Goal: Task Accomplishment & Management: Use online tool/utility

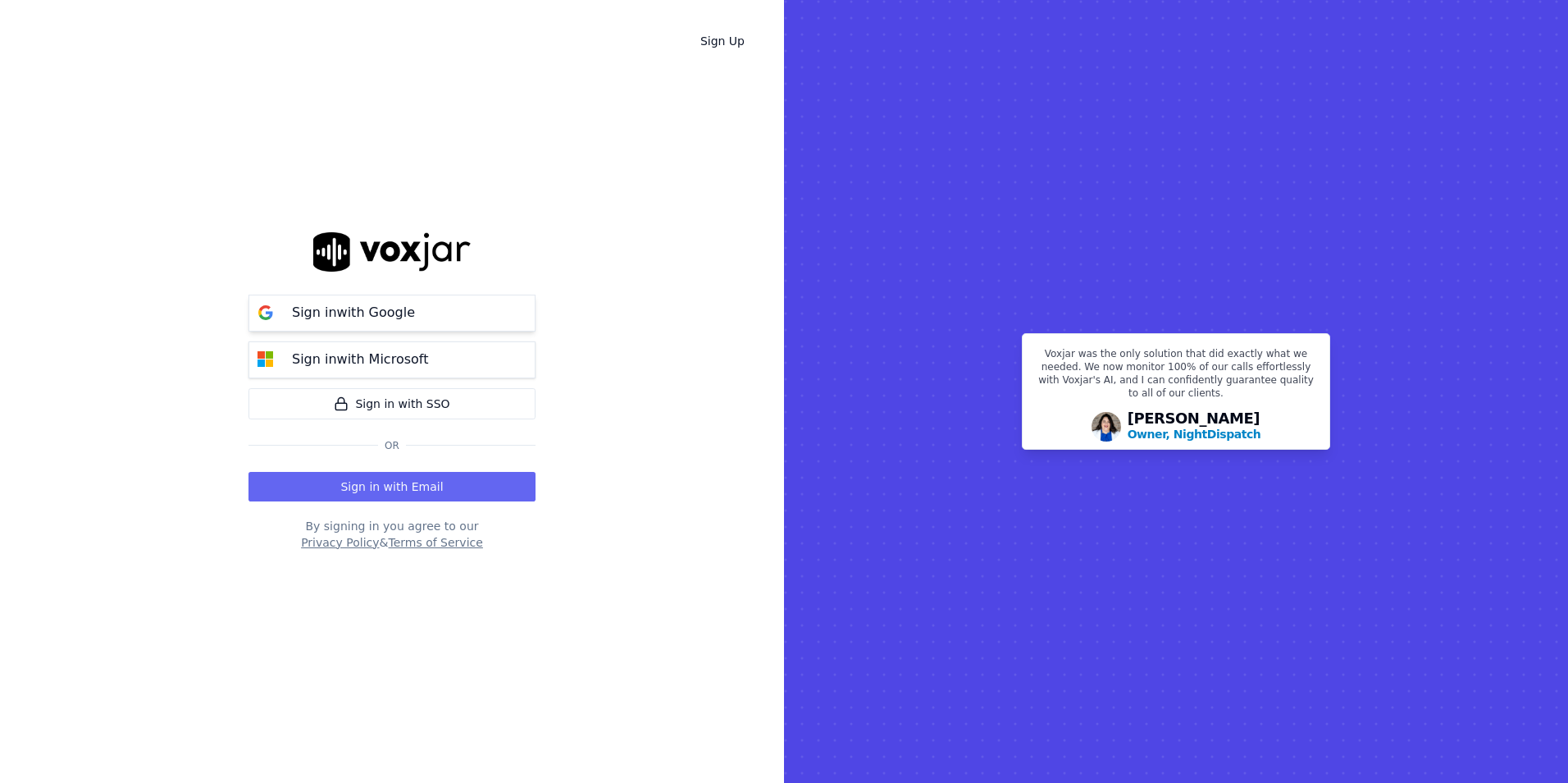
click at [356, 319] on p "Sign in with Google" at bounding box center [353, 313] width 123 height 20
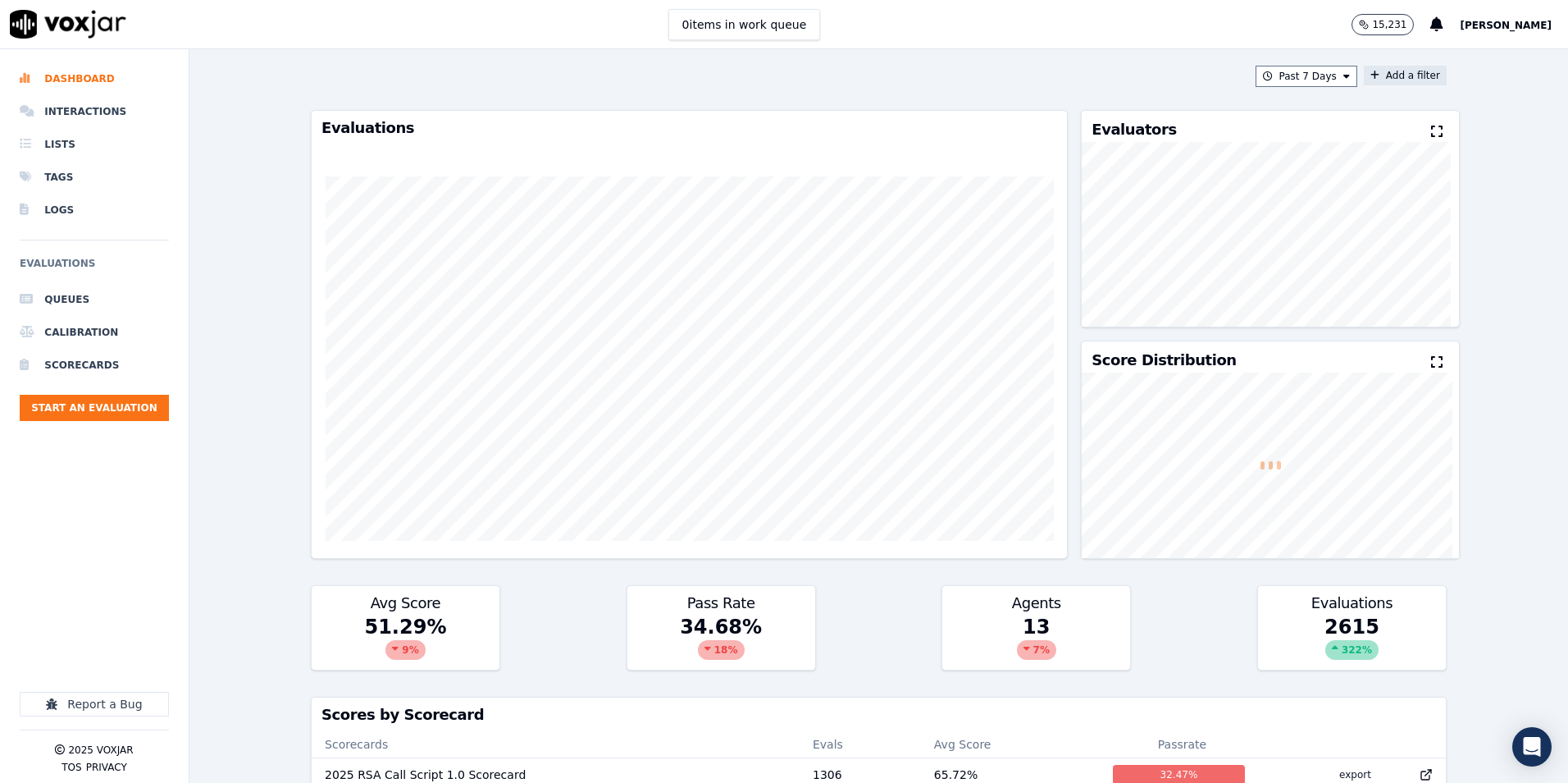
click at [1378, 68] on button "Add a filter" at bounding box center [1405, 75] width 83 height 20
click at [1040, 159] on button "Fields" at bounding box center [1081, 153] width 157 height 28
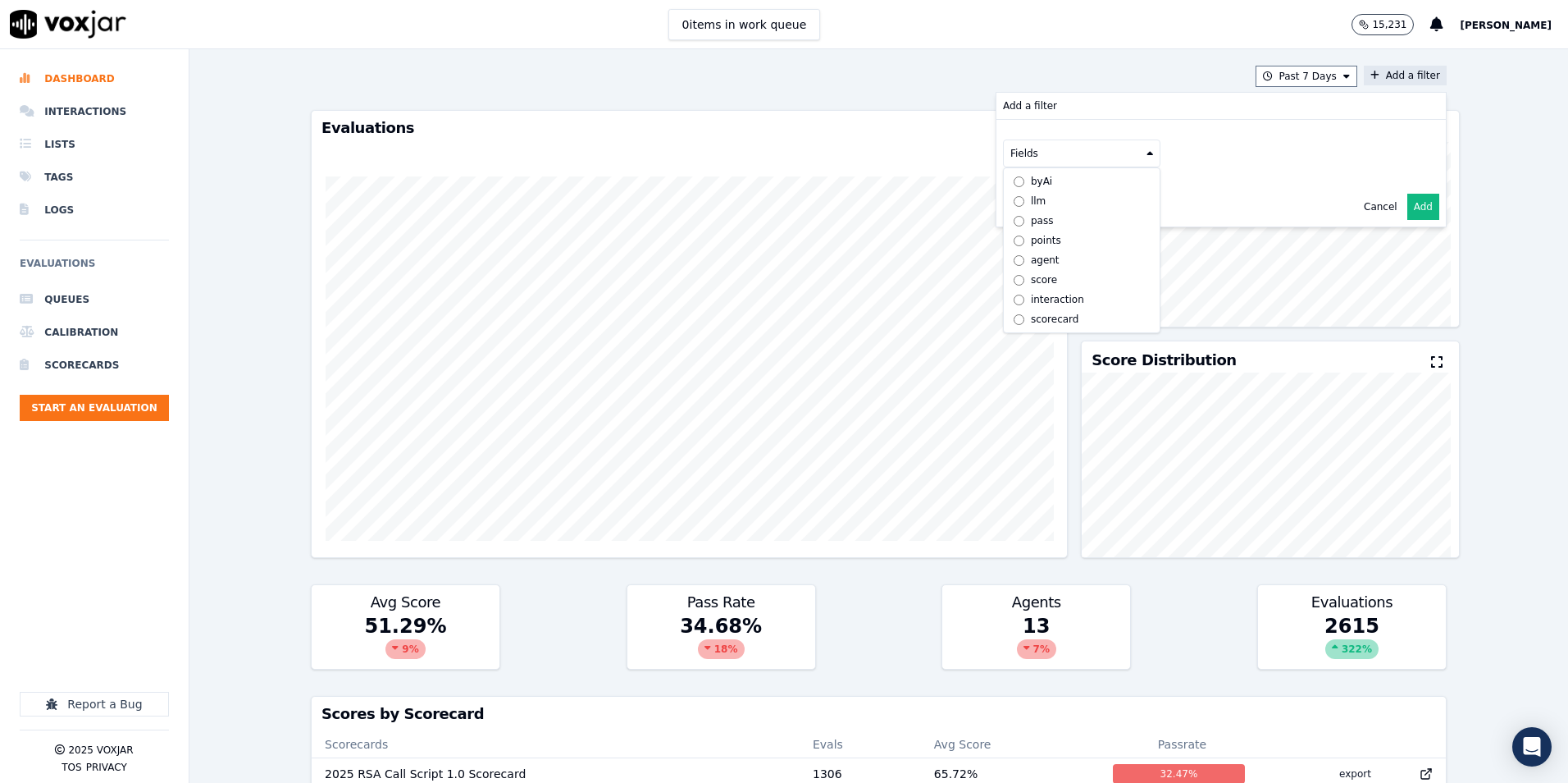
scroll to position [12, 0]
click at [1008, 309] on label "scorecard" at bounding box center [1082, 319] width 150 height 20
click at [1100, 197] on button "Fields" at bounding box center [1101, 187] width 157 height 28
click at [1050, 218] on div "title" at bounding box center [1060, 216] width 19 height 13
click at [1233, 180] on button at bounding box center [1305, 186] width 236 height 25
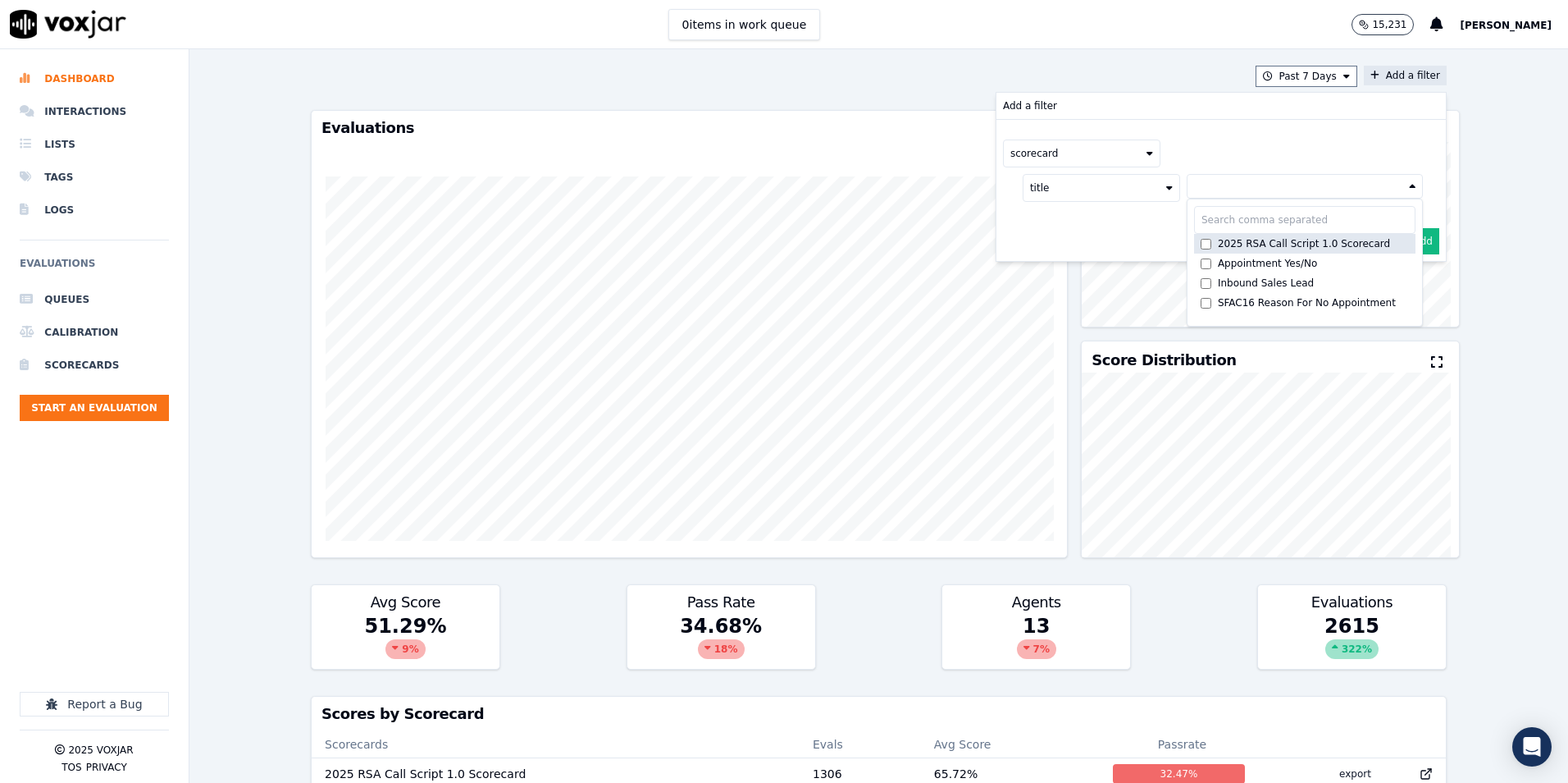
click at [1218, 241] on div "2025 RSA Call Script 1.0 Scorecard" at bounding box center [1304, 244] width 173 height 13
click at [1420, 231] on div "scorecard title 2025 RSA Call Script 1.0 ... 2025 RSA Call Script 1.0 Scorecard…" at bounding box center [1222, 191] width 450 height 141
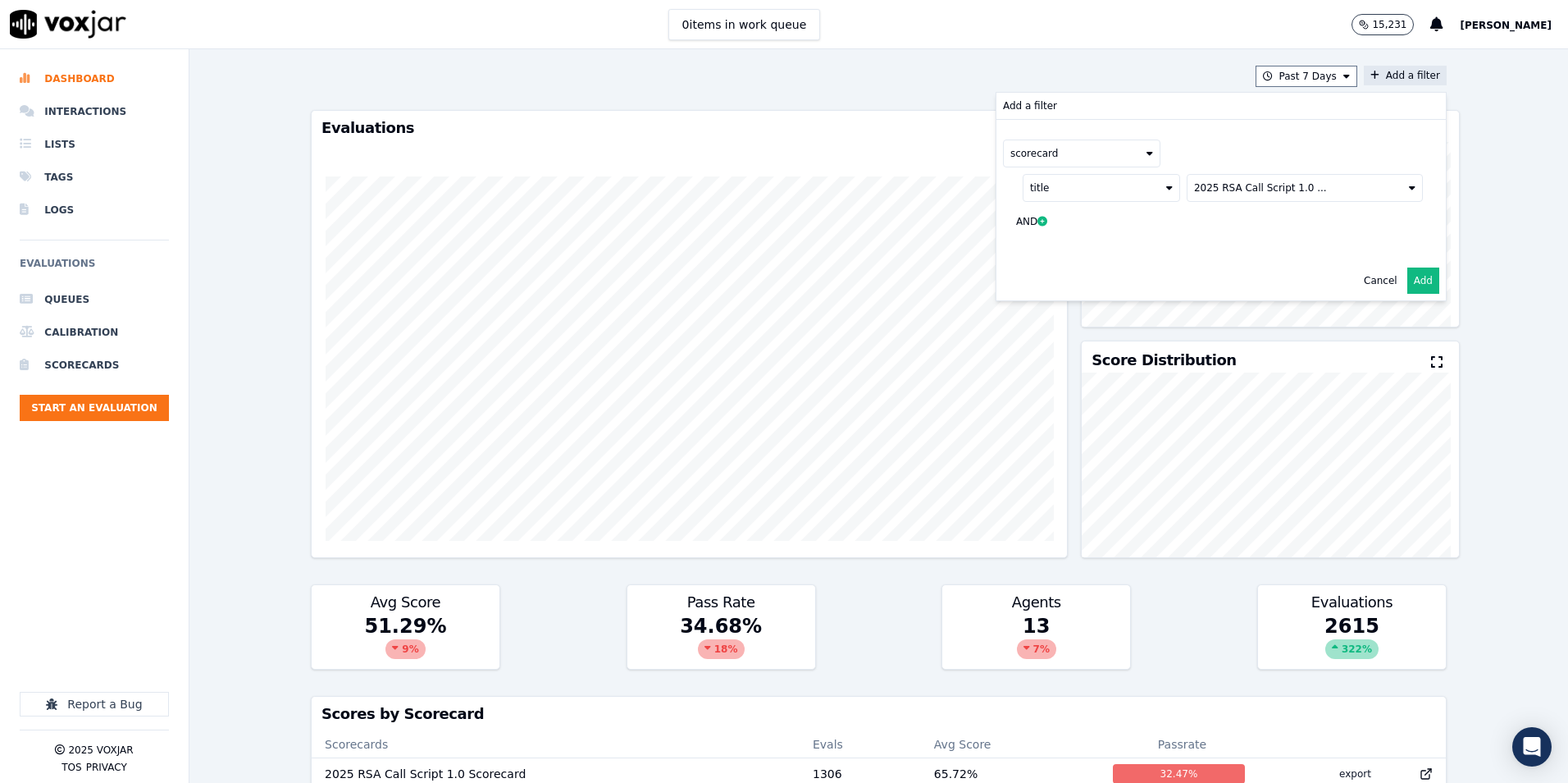
click at [1408, 286] on button "Add" at bounding box center [1424, 281] width 32 height 27
